Goal: Task Accomplishment & Management: Use online tool/utility

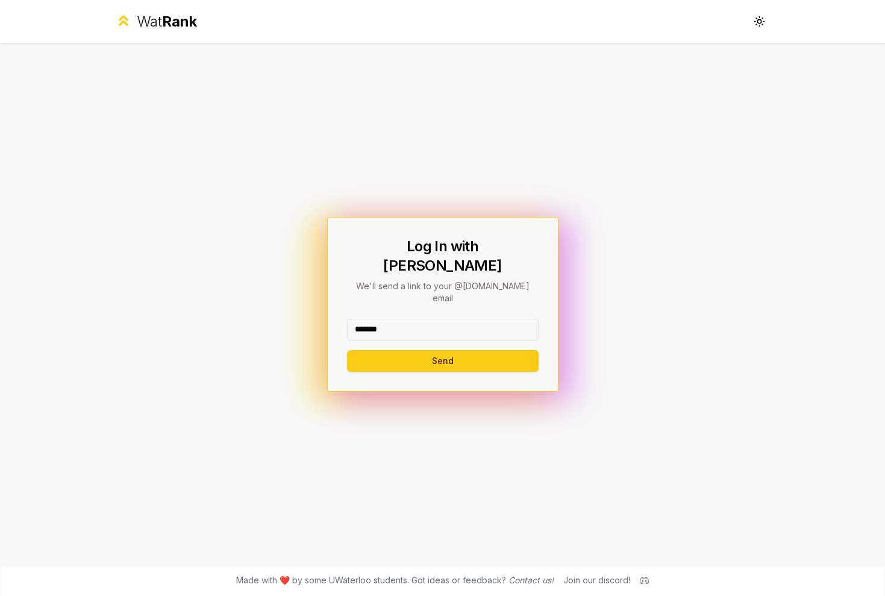
type input "********"
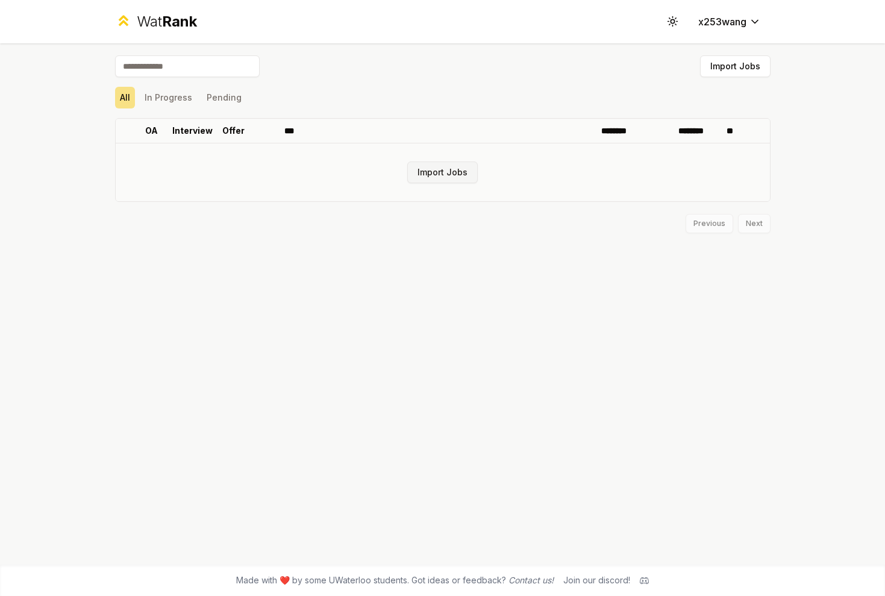
click at [438, 164] on button "Import Jobs" at bounding box center [442, 172] width 70 height 22
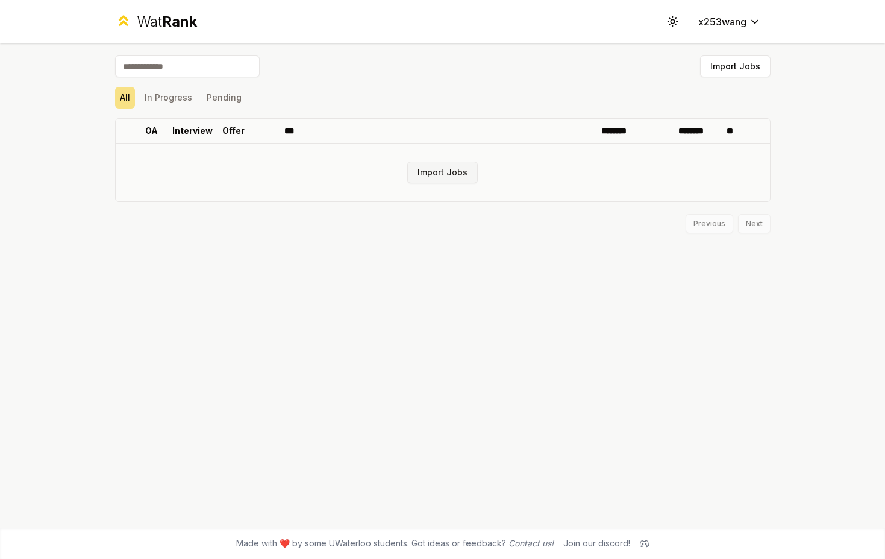
click at [439, 162] on button "Import Jobs" at bounding box center [442, 172] width 70 height 22
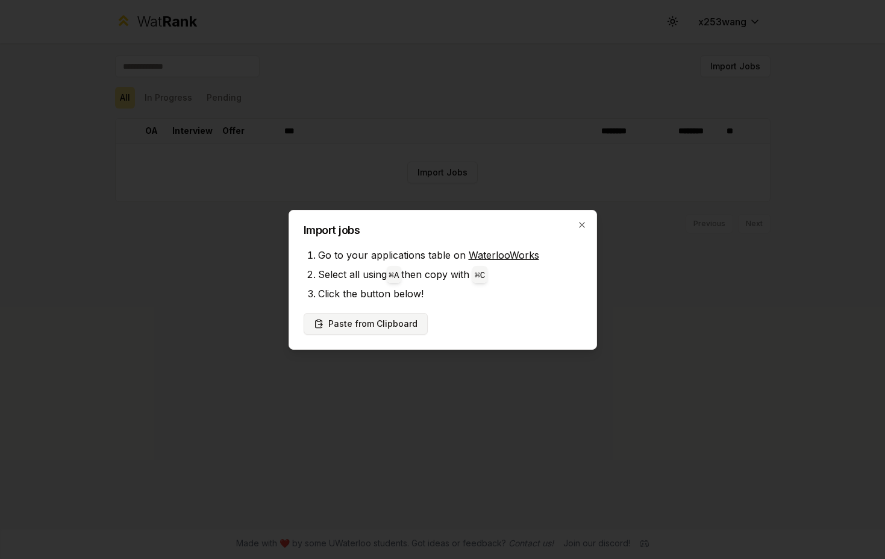
click at [400, 322] on button "Paste from Clipboard" at bounding box center [366, 324] width 124 height 22
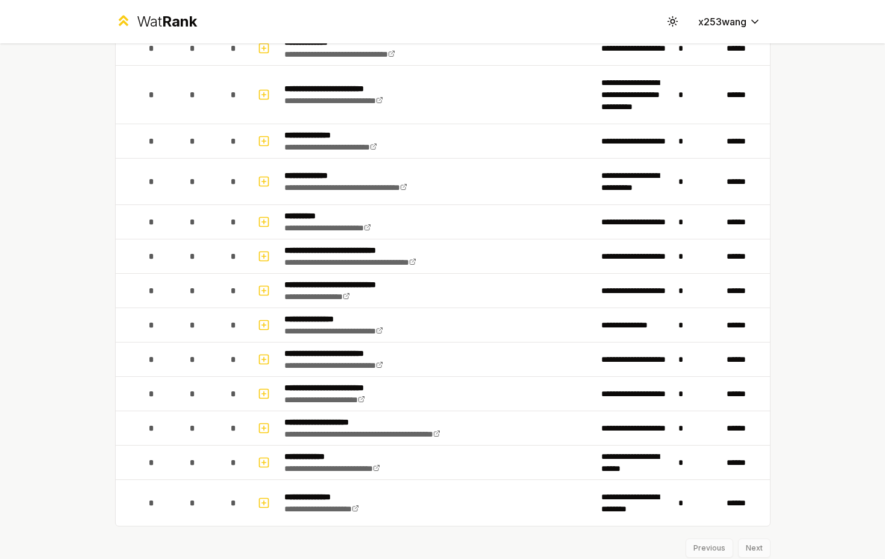
scroll to position [1369, 0]
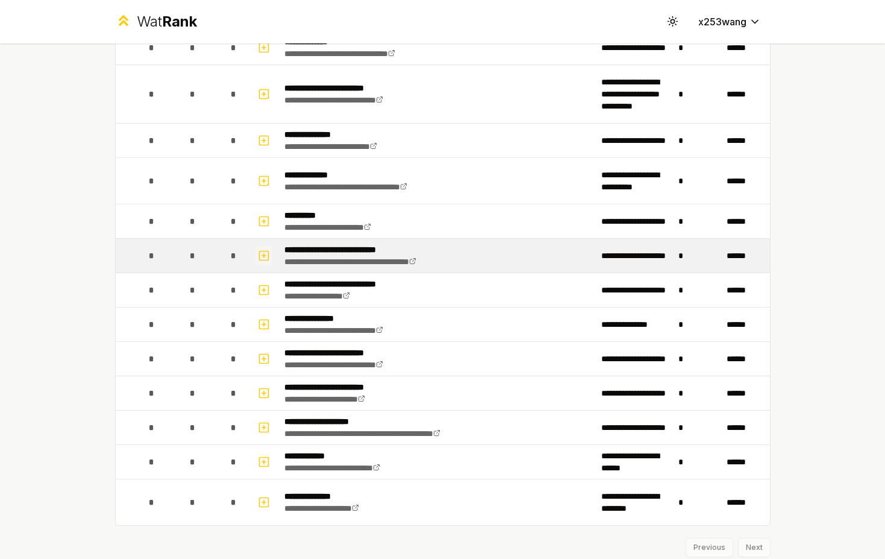
click at [260, 257] on icon "button" at bounding box center [264, 255] width 12 height 14
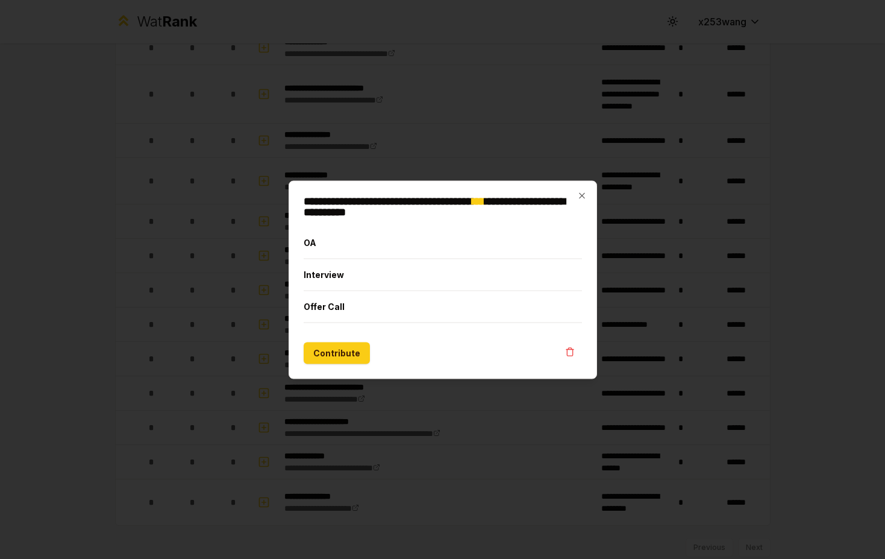
click at [581, 193] on icon "button" at bounding box center [582, 195] width 10 height 10
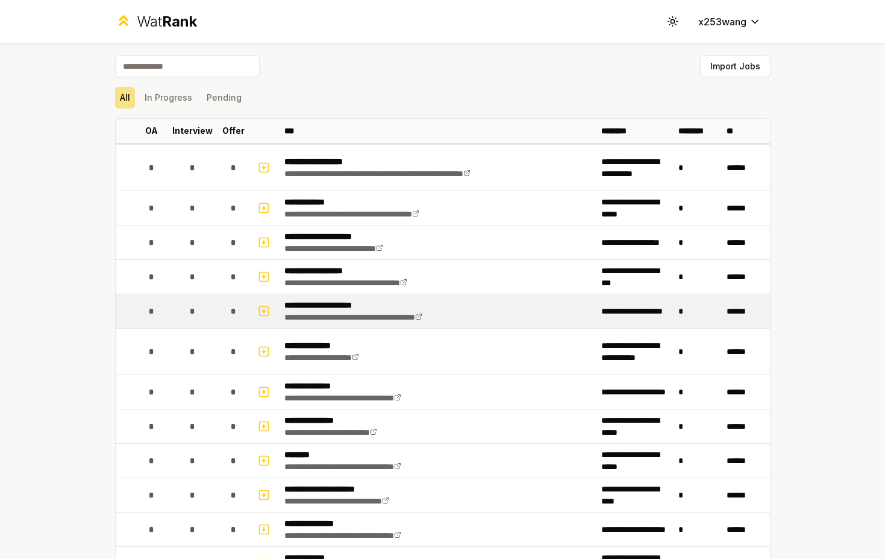
scroll to position [0, 0]
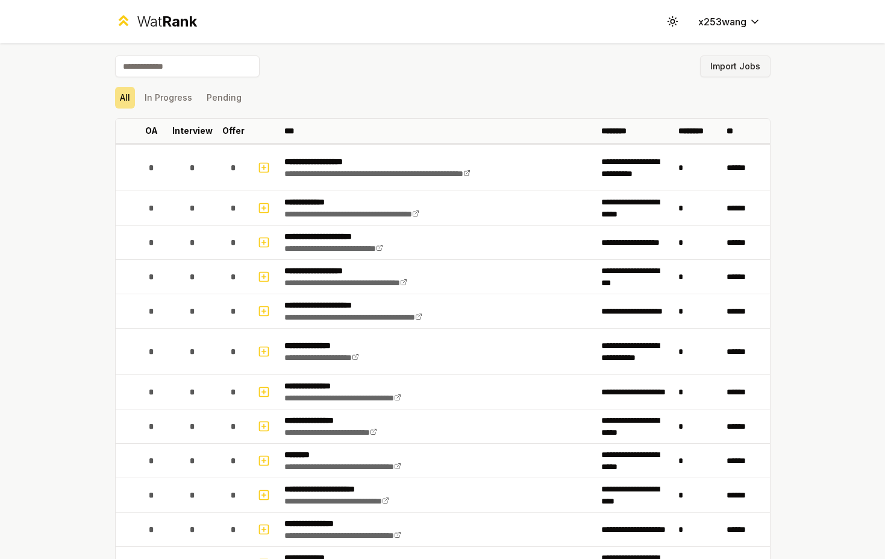
click at [754, 71] on button "Import Jobs" at bounding box center [735, 66] width 70 height 22
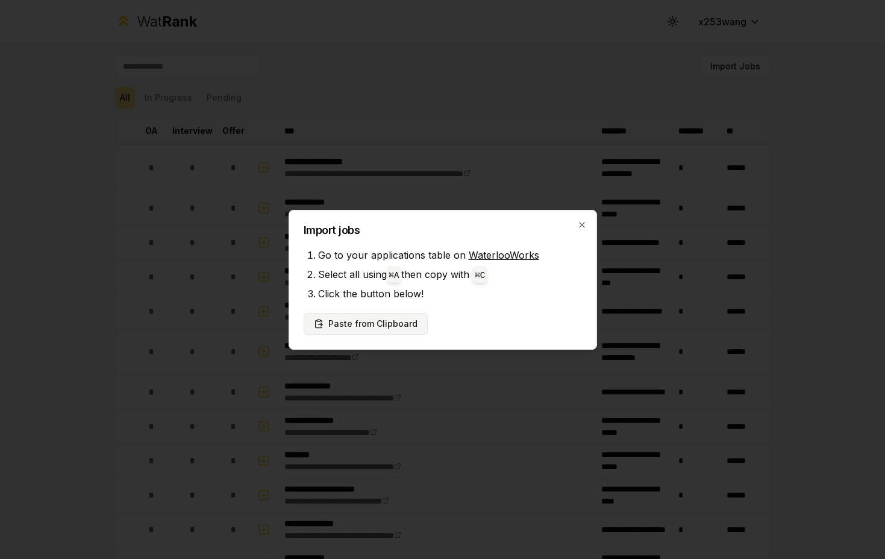
click at [380, 326] on button "Paste from Clipboard" at bounding box center [366, 324] width 124 height 22
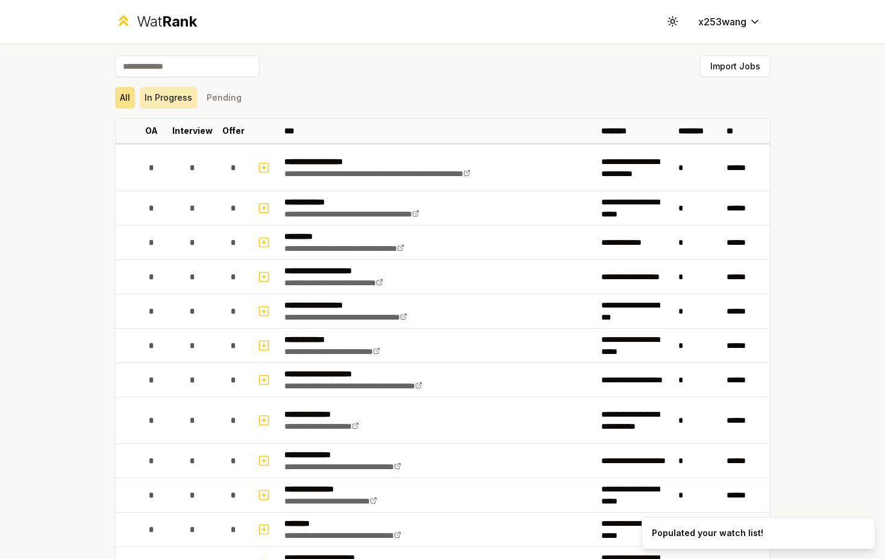
click at [177, 96] on button "In Progress" at bounding box center [168, 98] width 57 height 22
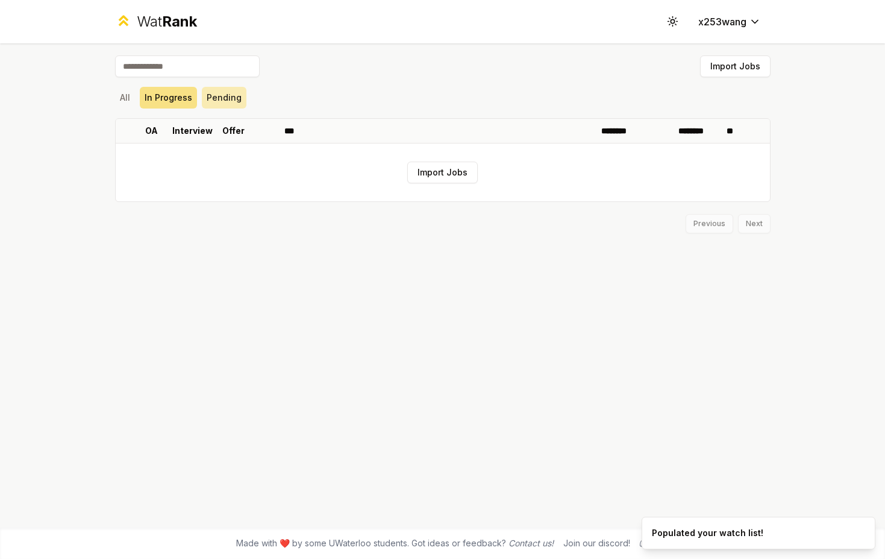
click at [222, 95] on button "Pending" at bounding box center [224, 98] width 45 height 22
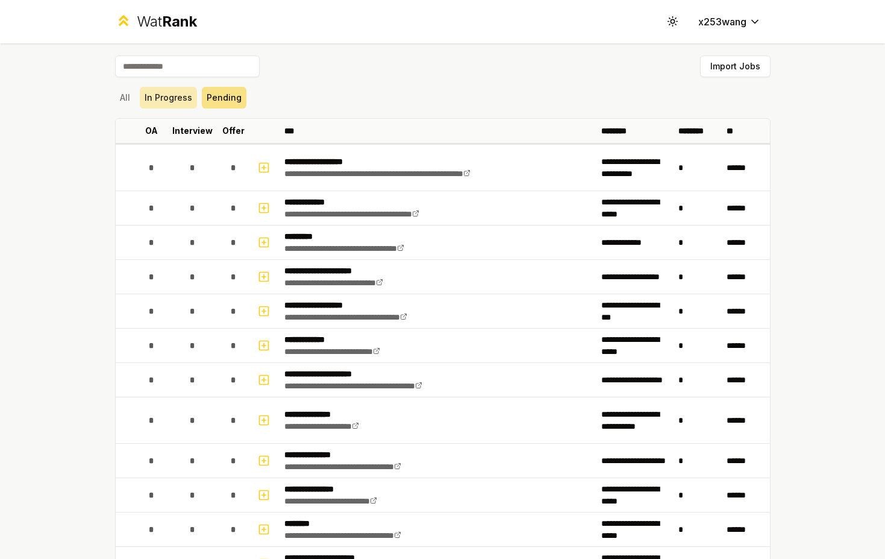
click at [149, 99] on button "In Progress" at bounding box center [168, 98] width 57 height 22
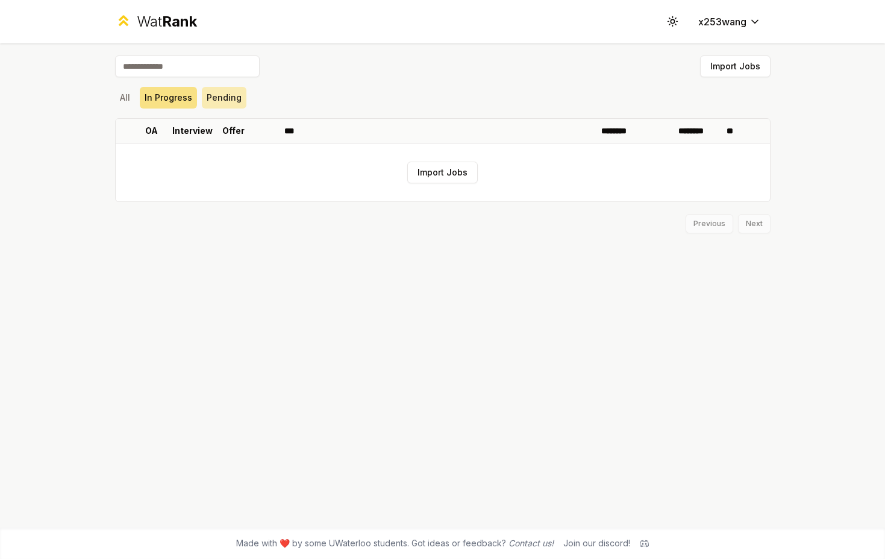
click at [224, 96] on button "Pending" at bounding box center [224, 98] width 45 height 22
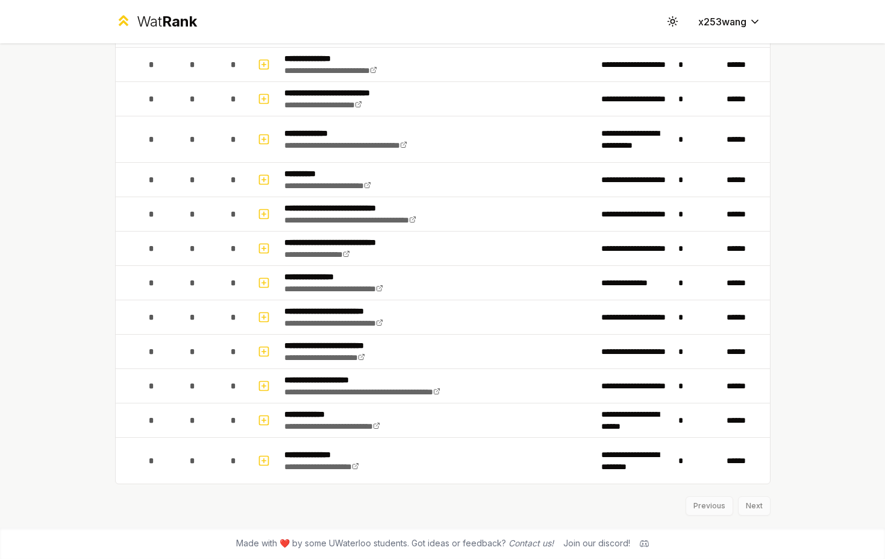
click at [750, 501] on div "Previous Next" at bounding box center [443, 499] width 656 height 31
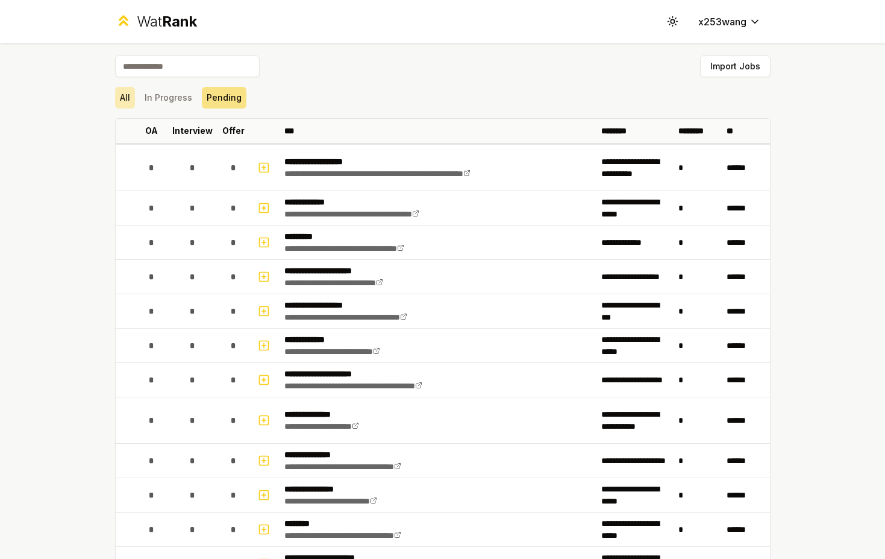
click at [121, 99] on button "All" at bounding box center [125, 98] width 20 height 22
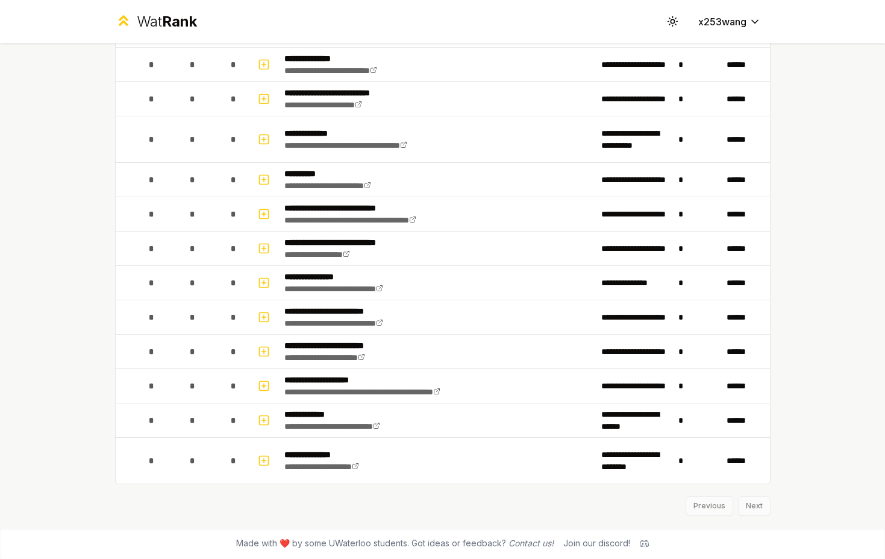
scroll to position [1595, 0]
